Goal: Find specific page/section: Find specific page/section

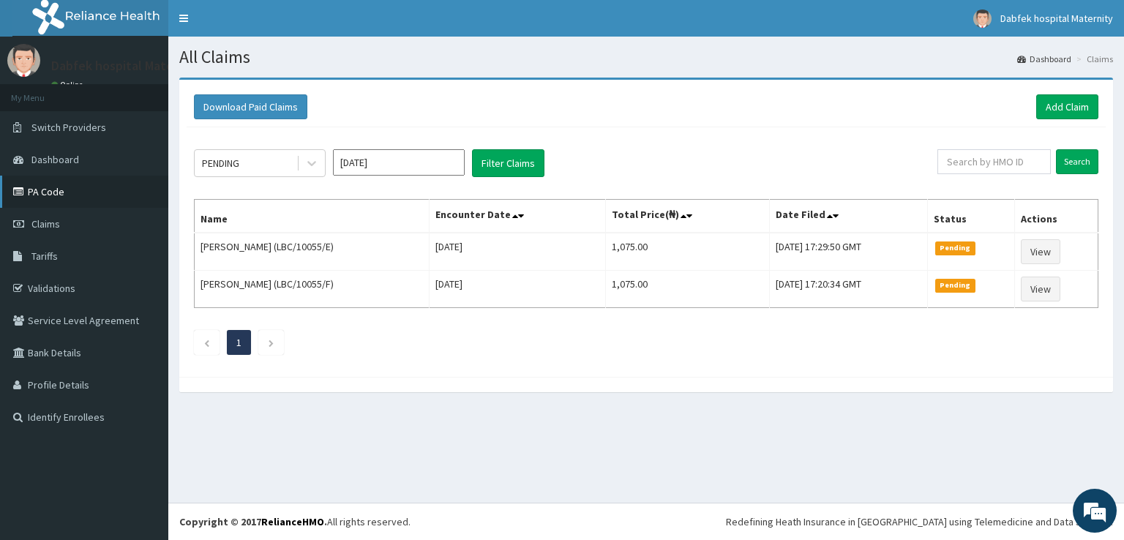
click at [129, 189] on link "PA Code" at bounding box center [84, 192] width 168 height 32
